Goal: Transaction & Acquisition: Purchase product/service

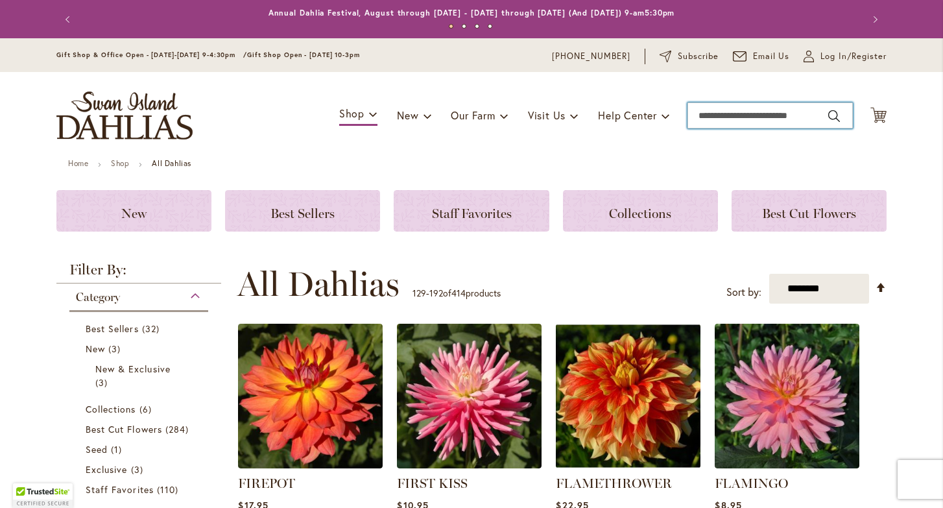
click at [729, 118] on input "Search" at bounding box center [769, 115] width 165 height 26
type input "****"
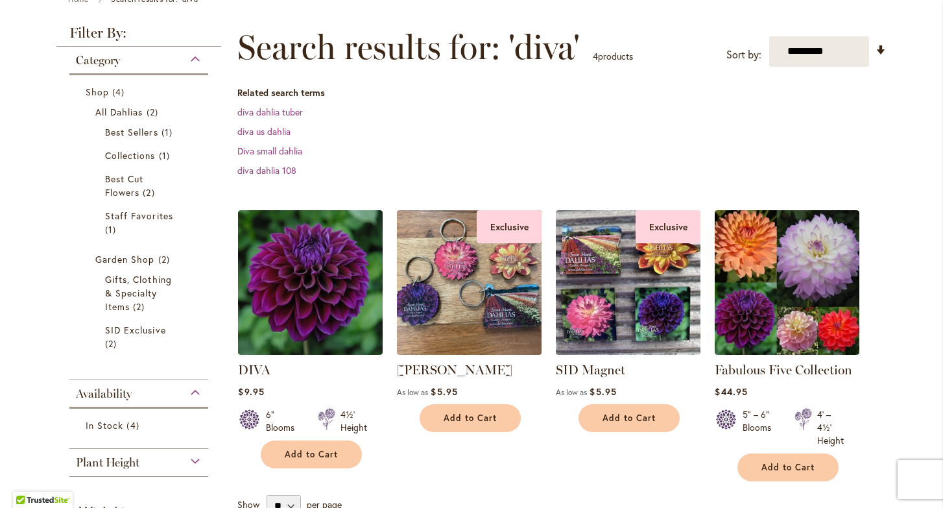
scroll to position [180, 0]
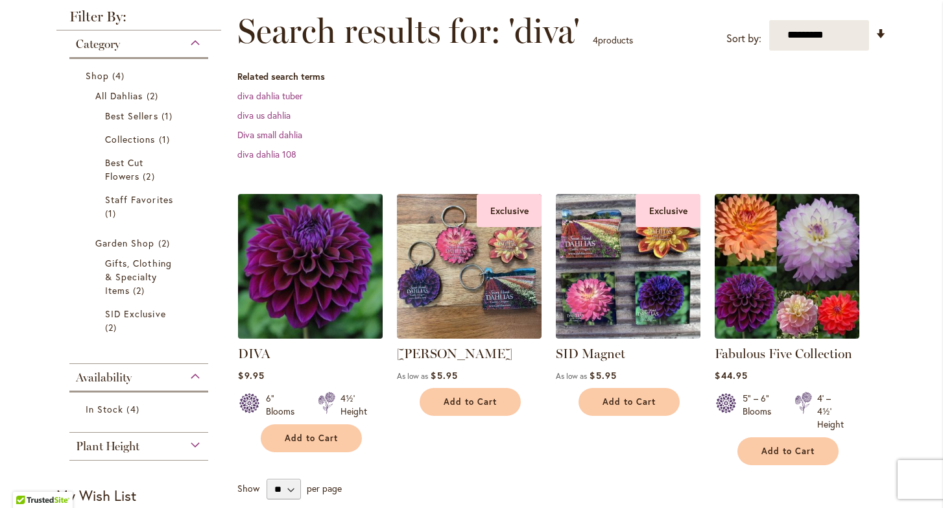
click at [283, 259] on img at bounding box center [311, 266] width 152 height 152
